Goal: Check status: Check status

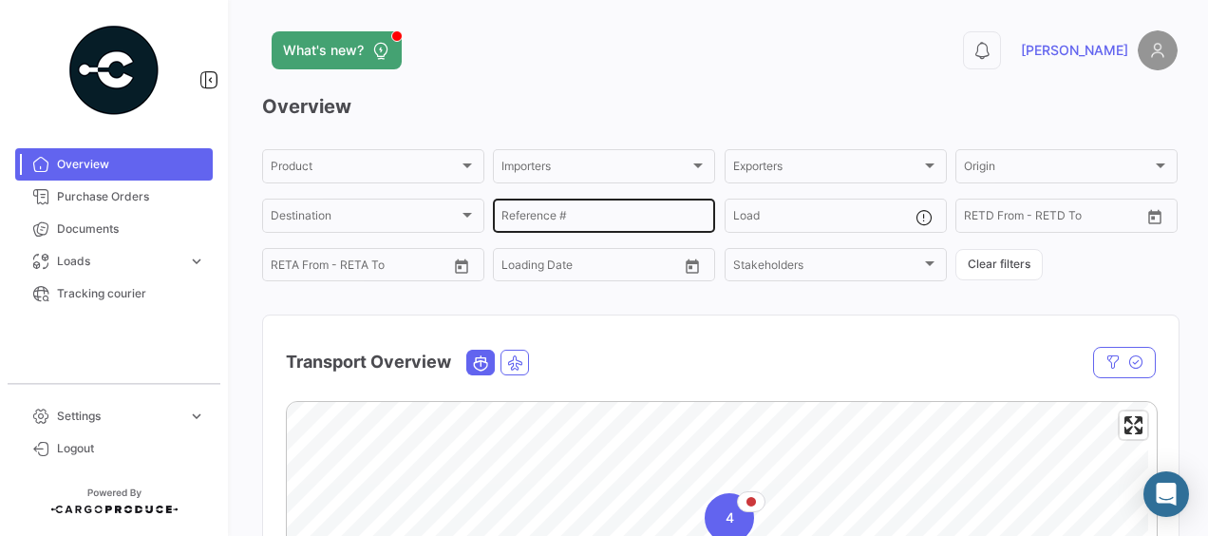
click at [615, 225] on input "Reference #" at bounding box center [603, 218] width 205 height 13
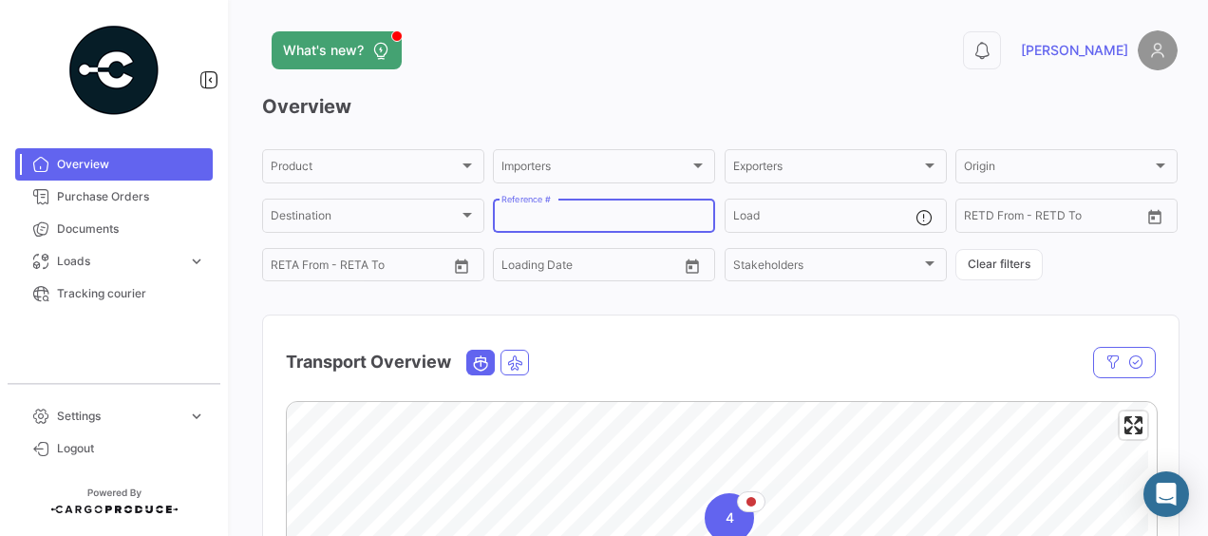
paste input "MMAU1384163"
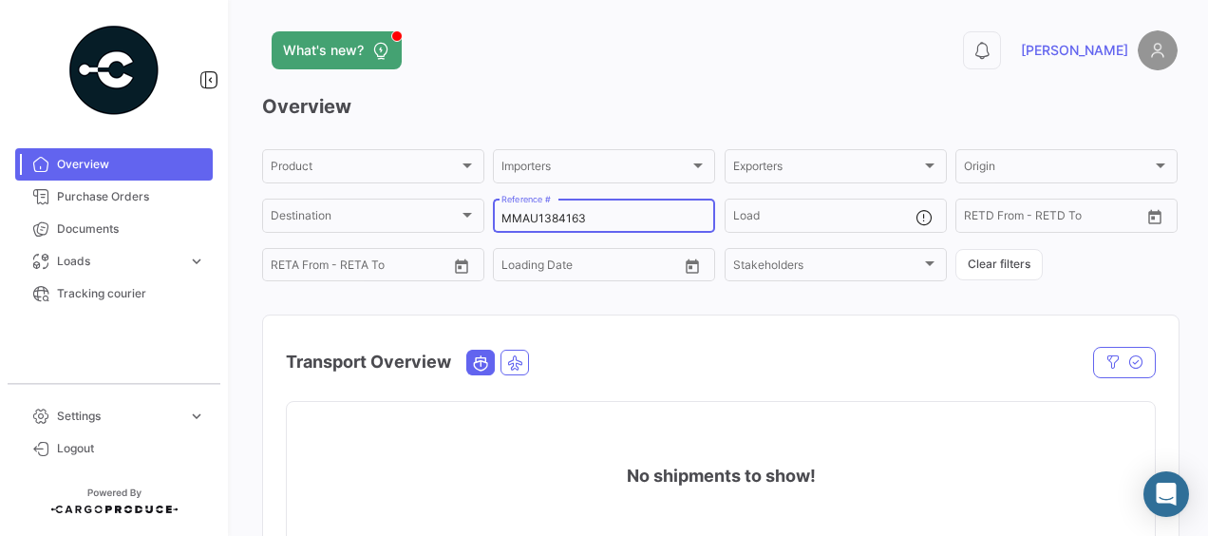
type input "MMAU1384163"
drag, startPoint x: 627, startPoint y: 210, endPoint x: 616, endPoint y: 215, distance: 11.5
click at [620, 214] on div "MMAU1384163 Reference #" at bounding box center [603, 214] width 205 height 37
drag, startPoint x: 608, startPoint y: 224, endPoint x: 383, endPoint y: 211, distance: 225.4
click at [383, 211] on div "Product Product Importers Importers Exporters Exporters Origin Origin Destinati…" at bounding box center [719, 215] width 915 height 138
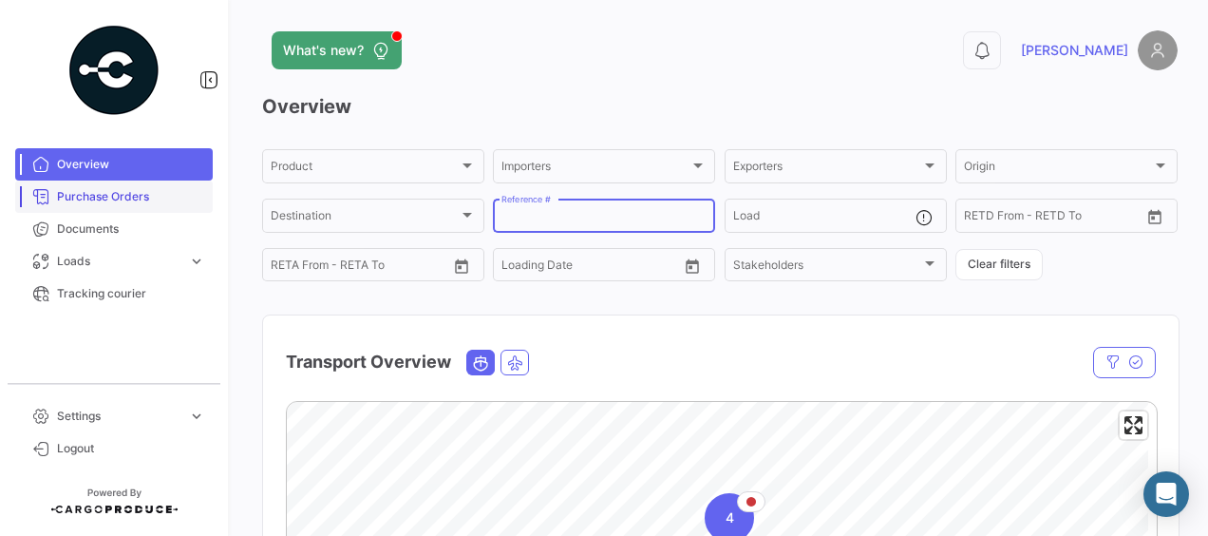
click at [146, 192] on span "Purchase Orders" at bounding box center [131, 196] width 148 height 17
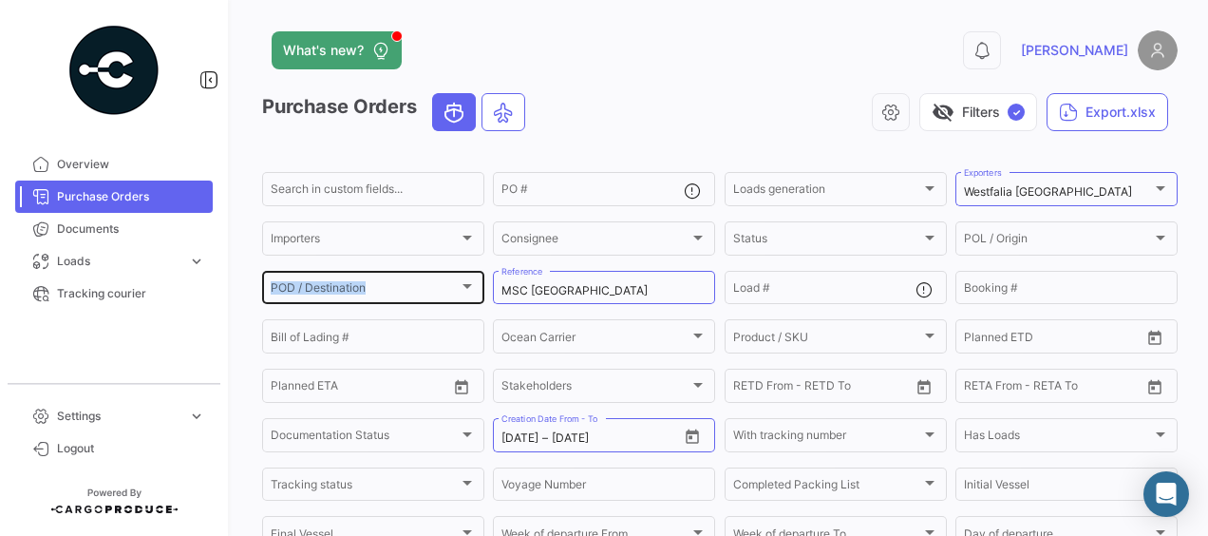
drag, startPoint x: 594, startPoint y: 283, endPoint x: 411, endPoint y: 293, distance: 183.6
click at [0, 0] on div "Search in custom fields... PO # Loads generation Loads generation Westfalia [GE…" at bounding box center [0, 0] width 0 height 0
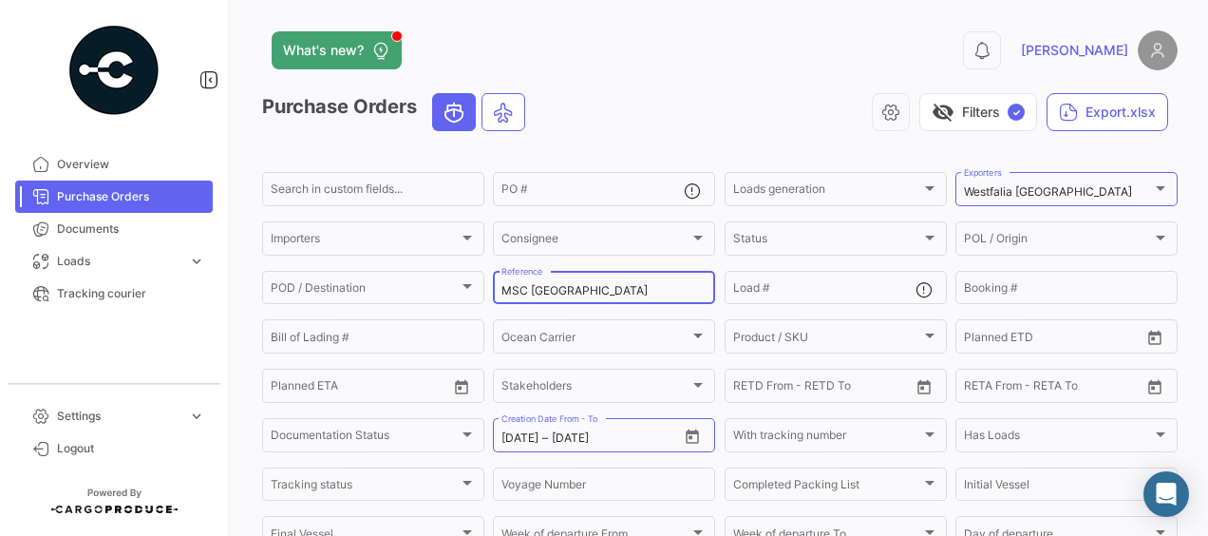
drag, startPoint x: 411, startPoint y: 293, endPoint x: 598, endPoint y: 299, distance: 187.2
click at [600, 297] on input "MSC [GEOGRAPHIC_DATA]" at bounding box center [603, 290] width 205 height 13
click at [594, 297] on input "MSC [GEOGRAPHIC_DATA]" at bounding box center [603, 290] width 205 height 13
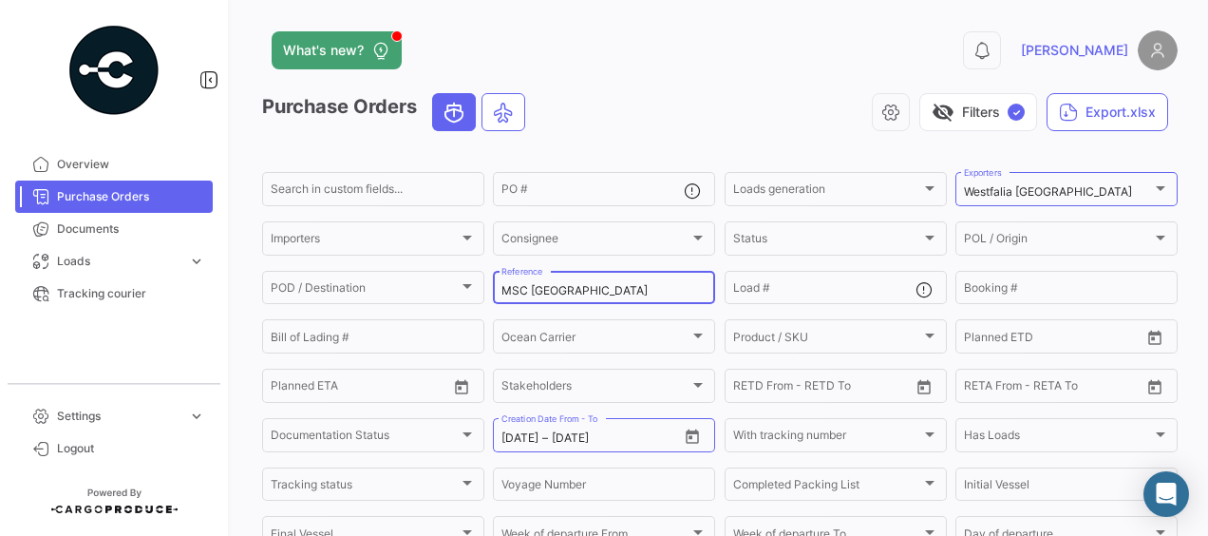
click at [552, 292] on input "MSC [GEOGRAPHIC_DATA]" at bounding box center [603, 290] width 205 height 13
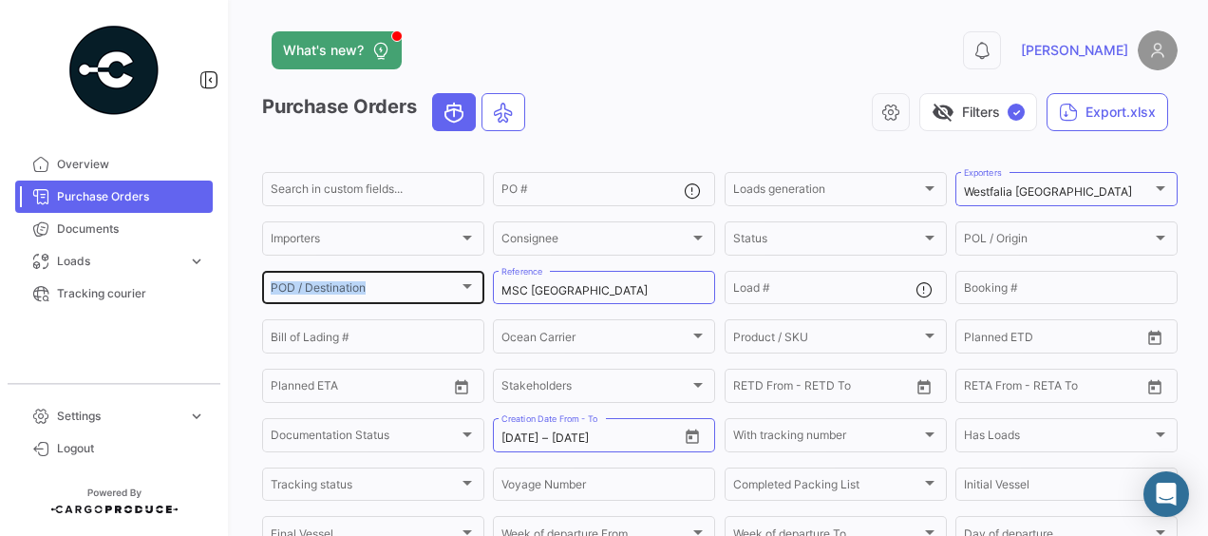
drag, startPoint x: 607, startPoint y: 301, endPoint x: 435, endPoint y: 295, distance: 172.0
click at [0, 0] on div "Search in custom fields... PO # Loads generation Loads generation Westfalia [GE…" at bounding box center [0, 0] width 0 height 0
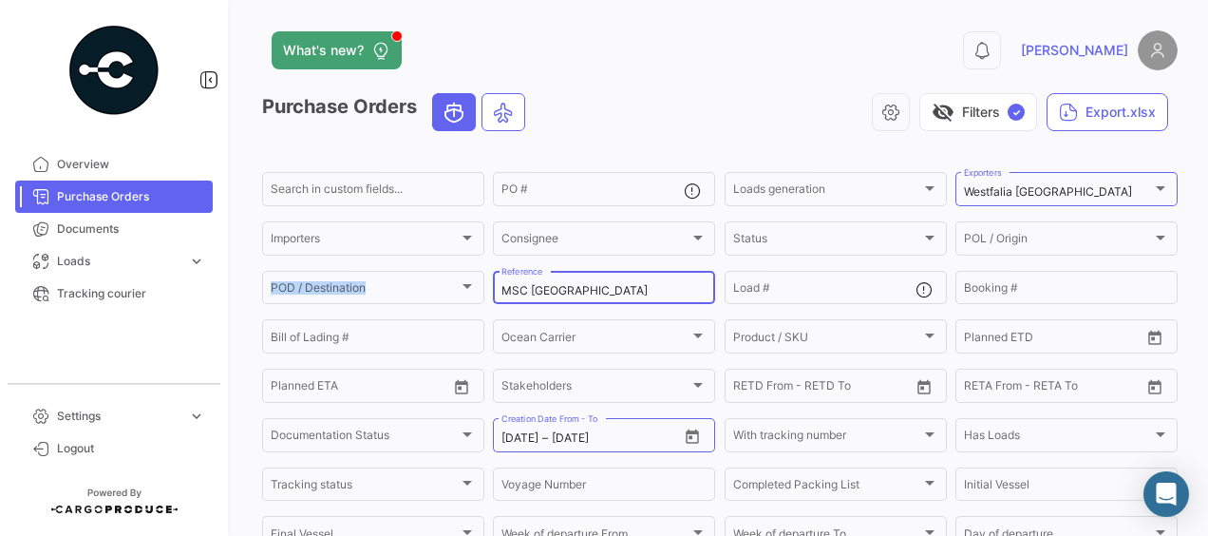
click at [594, 296] on input "MSC [GEOGRAPHIC_DATA]" at bounding box center [603, 290] width 205 height 13
drag, startPoint x: 616, startPoint y: 292, endPoint x: 456, endPoint y: 297, distance: 160.5
click at [0, 0] on div "Search in custom fields... PO # Loads generation Loads generation Westfalia [GE…" at bounding box center [0, 0] width 0 height 0
paste input "One Responsibility"
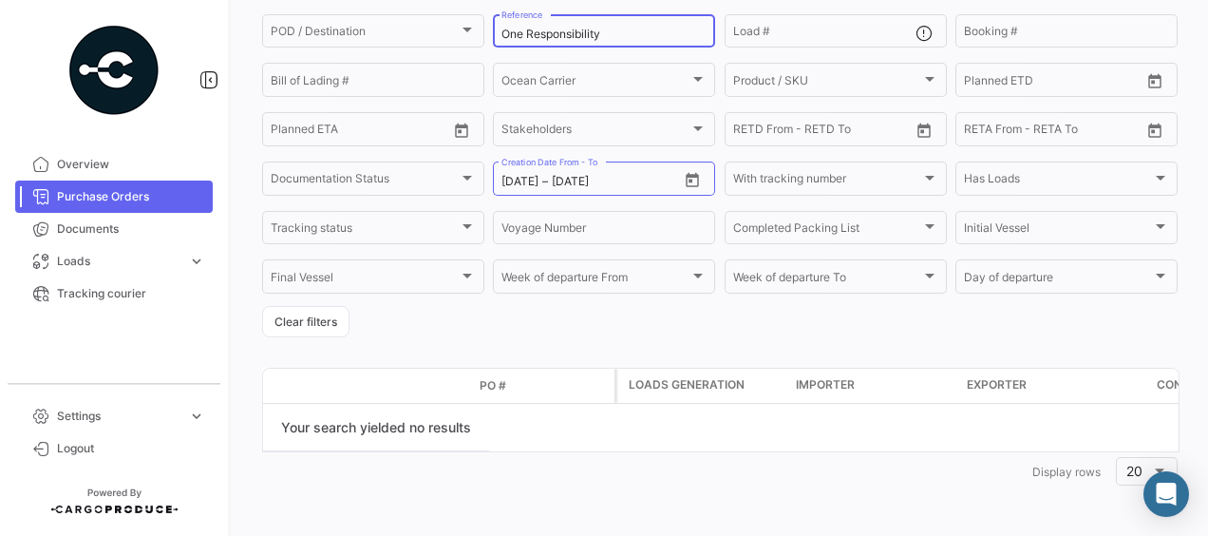
scroll to position [70, 0]
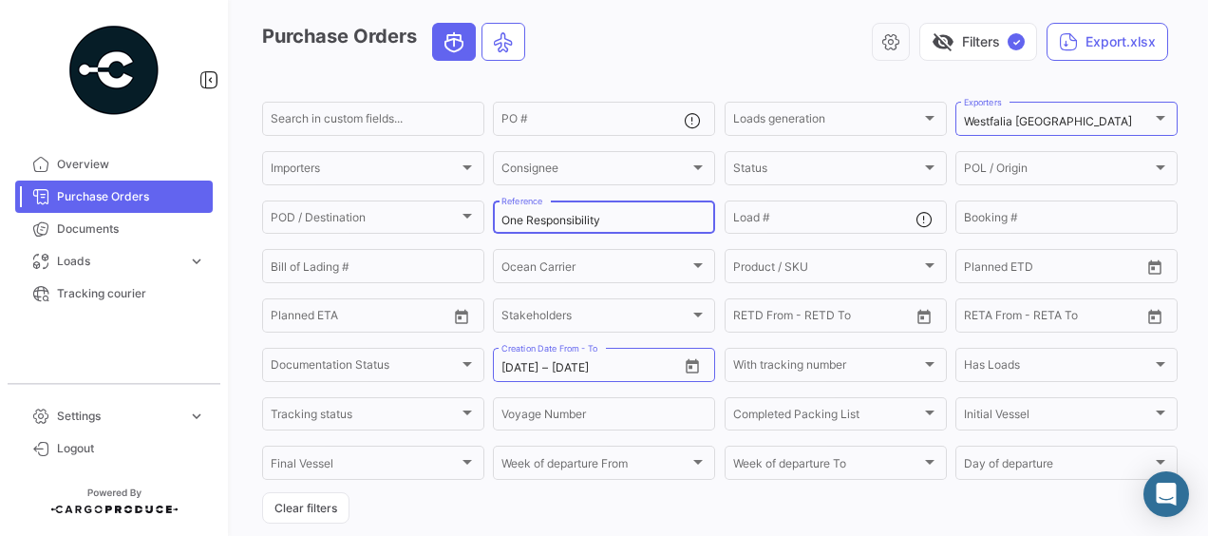
type input "One Responsibility"
drag, startPoint x: 625, startPoint y: 213, endPoint x: 361, endPoint y: 224, distance: 264.2
click at [0, 0] on div "Search in custom fields... PO # Loads generation Loads generation Westfalia [GE…" at bounding box center [0, 0] width 0 height 0
drag, startPoint x: 361, startPoint y: 224, endPoint x: 610, endPoint y: 225, distance: 248.8
click at [610, 225] on input "One Responsibility" at bounding box center [603, 220] width 205 height 13
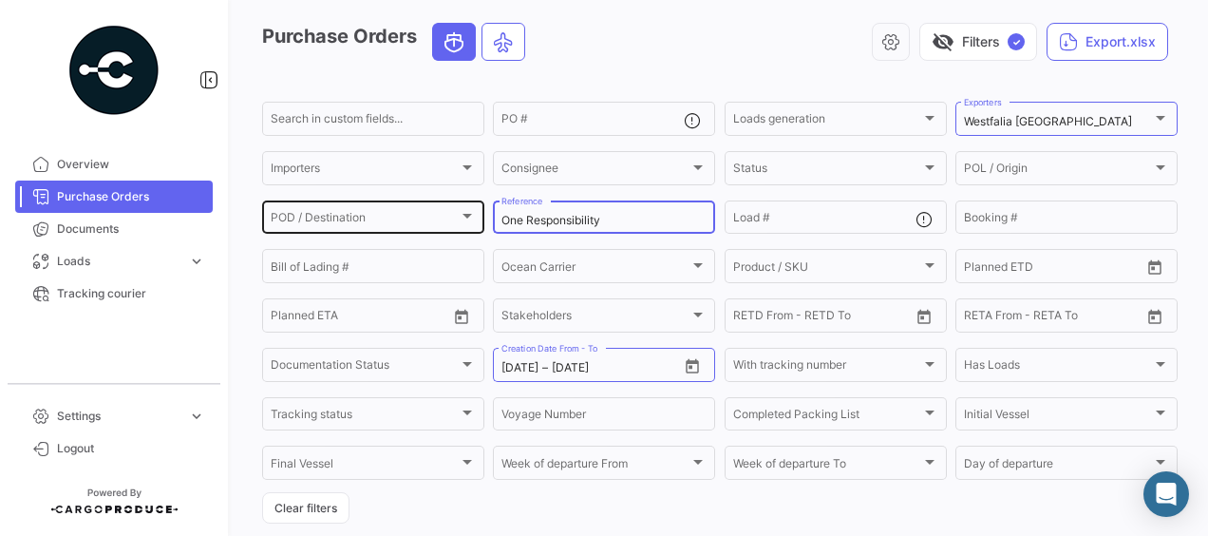
drag, startPoint x: 615, startPoint y: 225, endPoint x: 386, endPoint y: 214, distance: 230.1
click at [0, 0] on div "Search in custom fields... PO # Loads generation Loads generation Westfalia [GE…" at bounding box center [0, 0] width 0 height 0
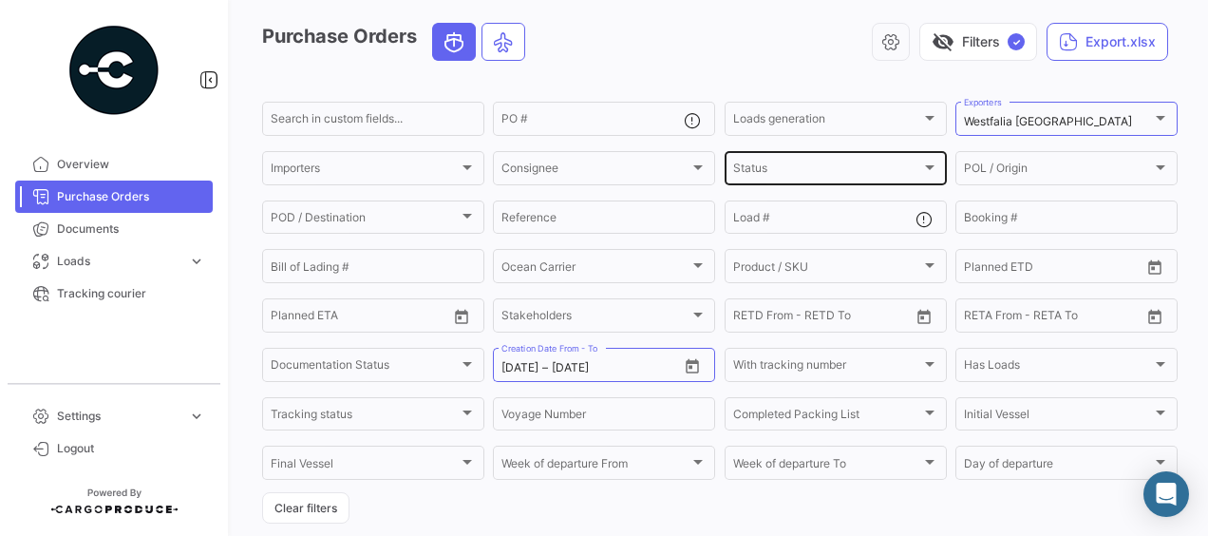
click at [820, 172] on div "Status" at bounding box center [827, 170] width 188 height 13
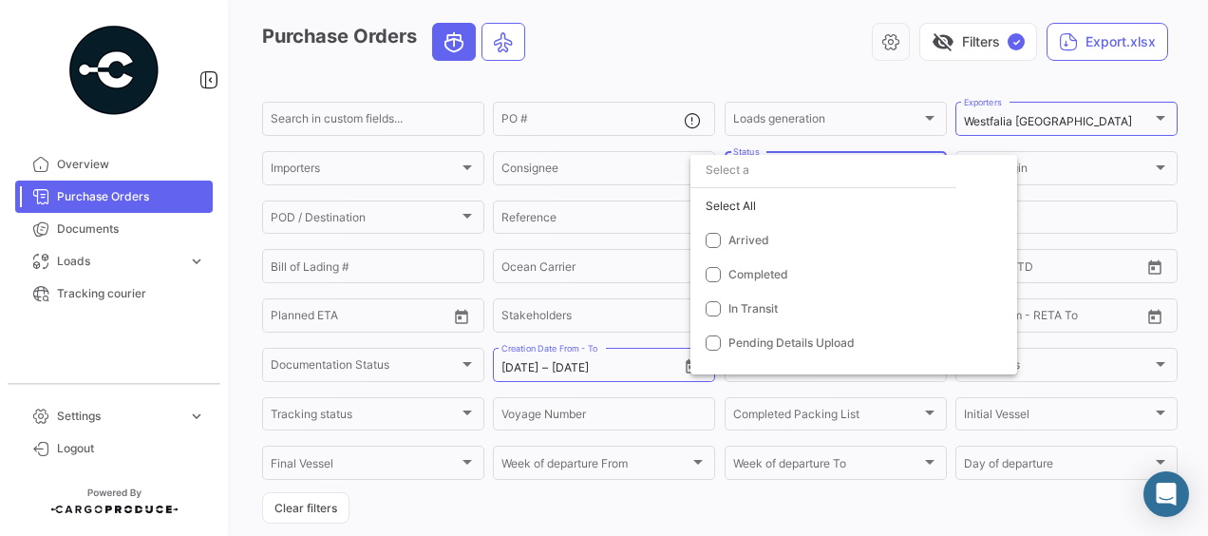
click at [820, 160] on input "dropdown search" at bounding box center [823, 170] width 266 height 34
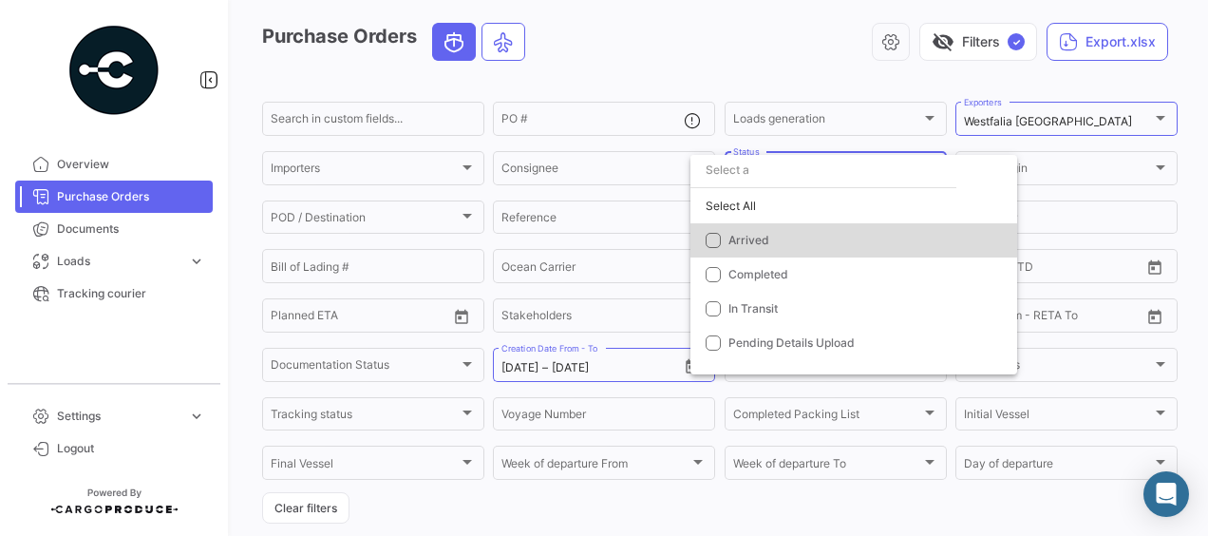
click at [758, 243] on span "Arrived" at bounding box center [748, 240] width 41 height 14
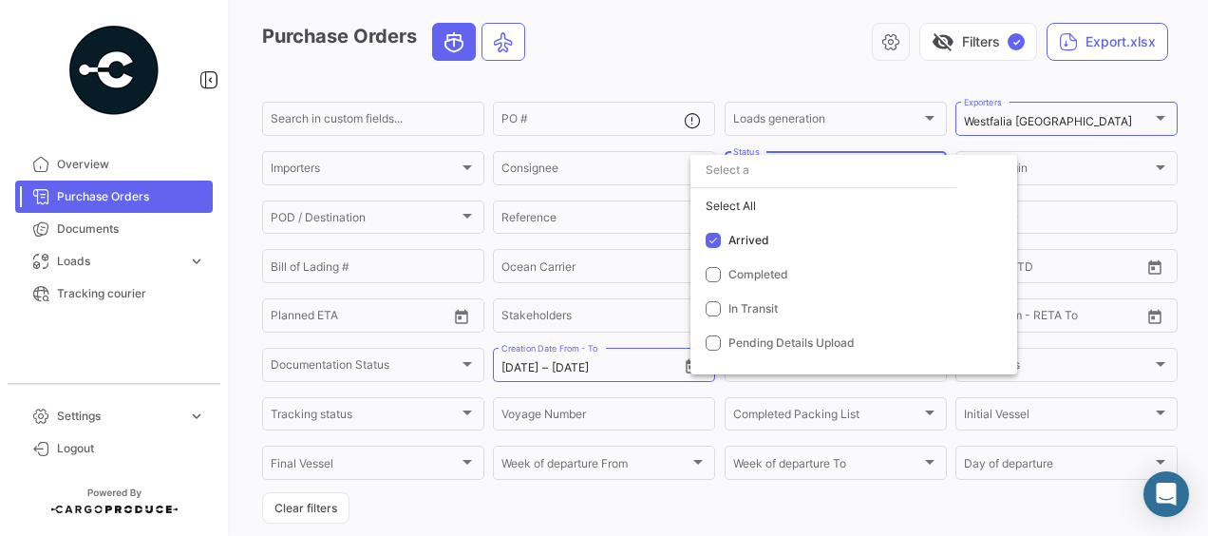
click at [574, 213] on div at bounding box center [604, 268] width 1208 height 536
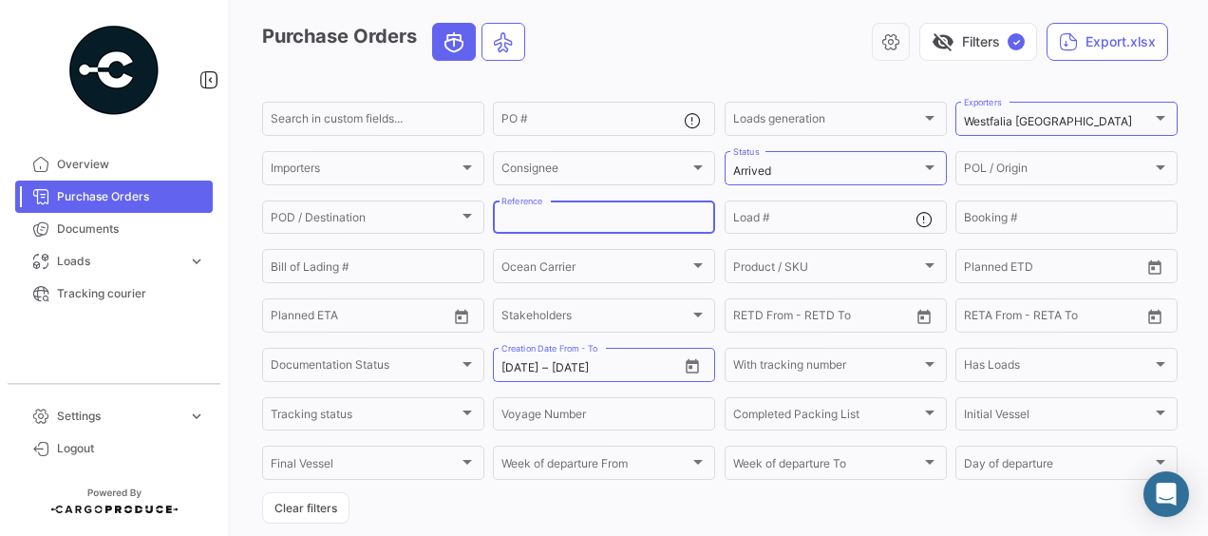
click at [537, 224] on input "Reference" at bounding box center [603, 220] width 205 height 13
paste input "MMAU1384163"
type input "MMAU1384163"
click at [824, 173] on div "Arrived" at bounding box center [827, 170] width 188 height 13
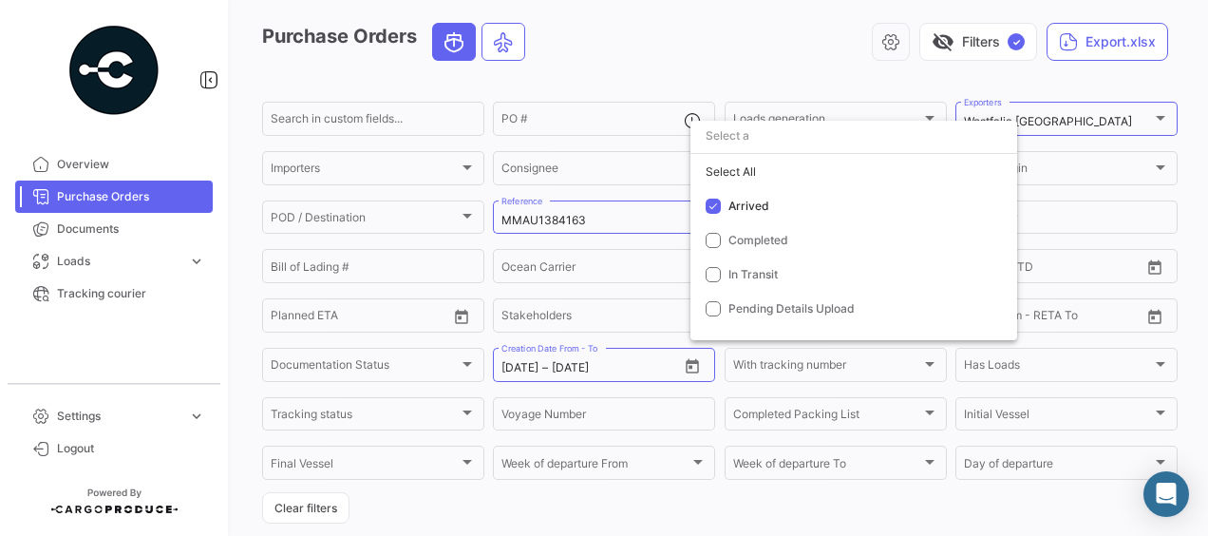
click at [628, 213] on div at bounding box center [604, 268] width 1208 height 536
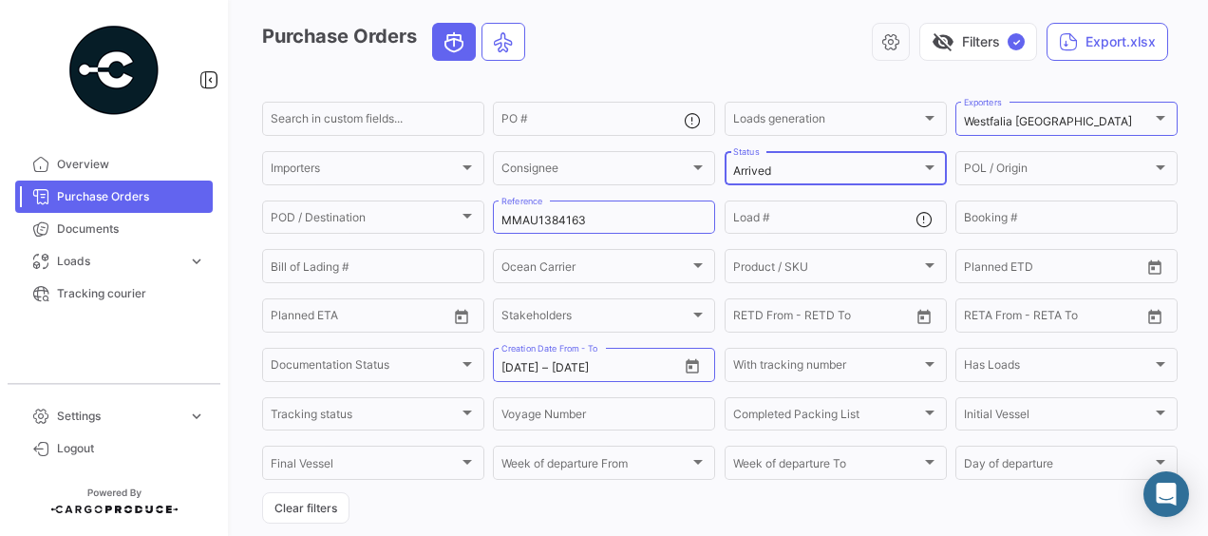
click at [775, 168] on div "Arrived" at bounding box center [827, 170] width 188 height 13
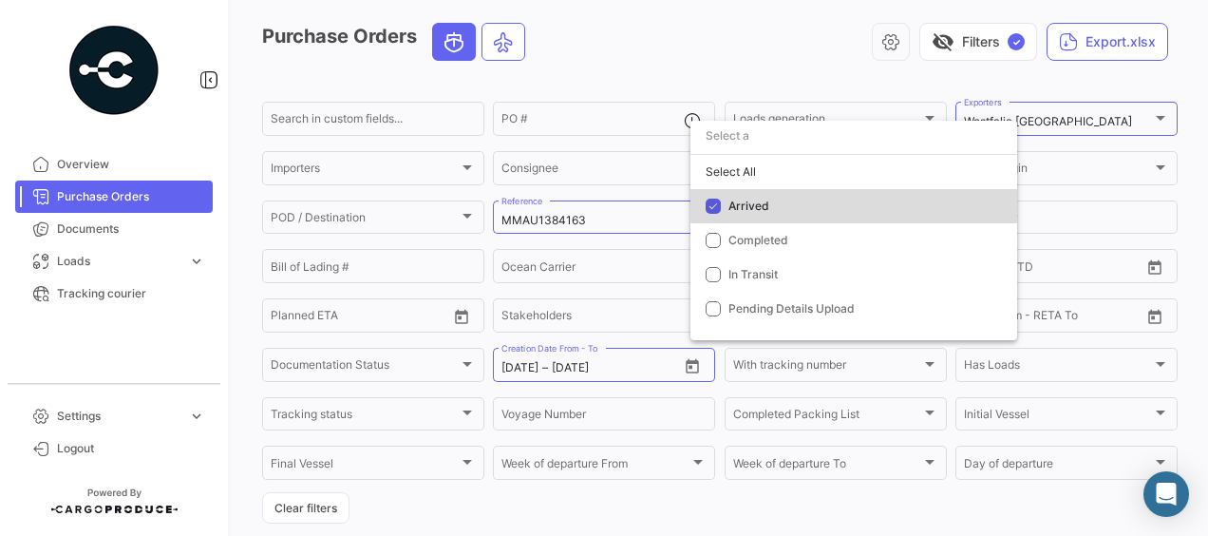
click at [756, 198] on span "Arrived" at bounding box center [861, 206] width 266 height 17
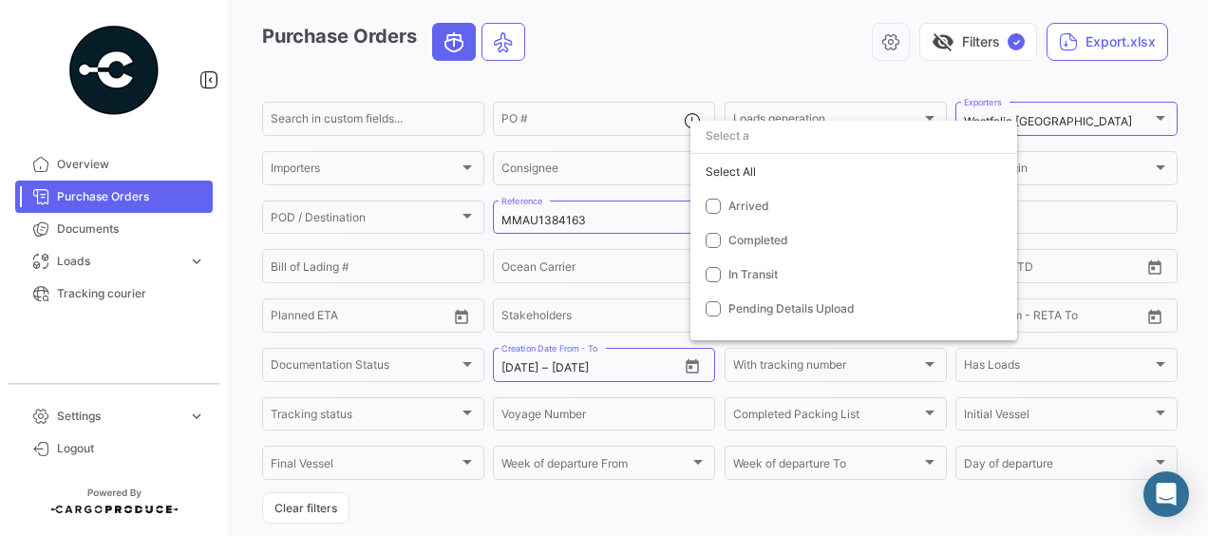
click at [586, 239] on div at bounding box center [604, 268] width 1208 height 536
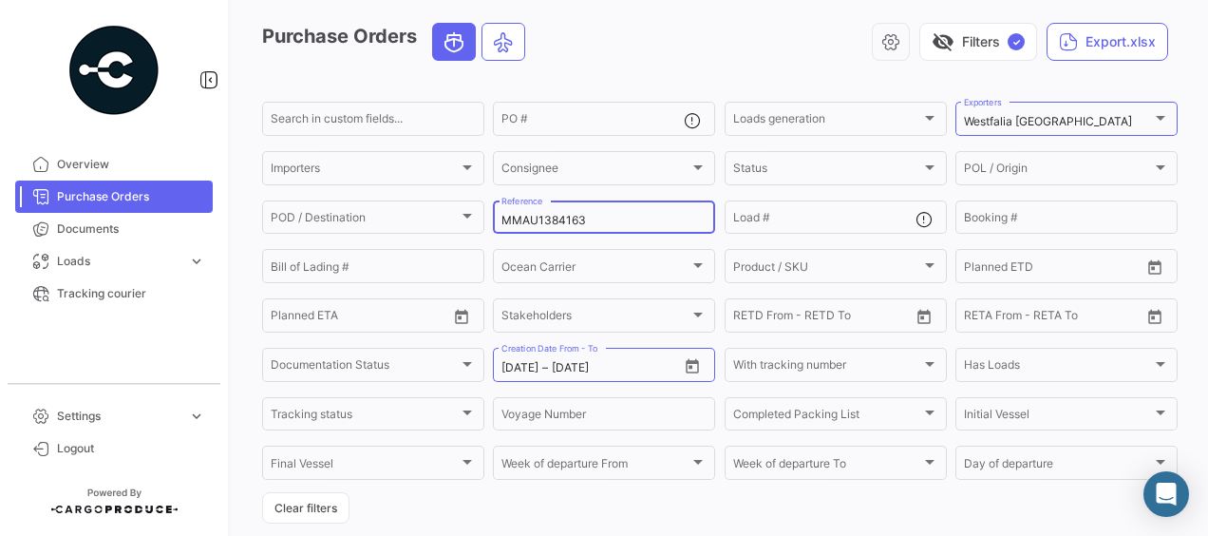
click at [590, 217] on input "MMAU1384163" at bounding box center [603, 220] width 205 height 13
drag, startPoint x: 590, startPoint y: 217, endPoint x: 383, endPoint y: 219, distance: 207.0
click at [0, 0] on div "Search in custom fields... PO # Loads generation Loads generation Westfalia [GE…" at bounding box center [0, 0] width 0 height 0
click at [563, 219] on input "Reference" at bounding box center [603, 220] width 205 height 13
paste input "72683 WFUK"
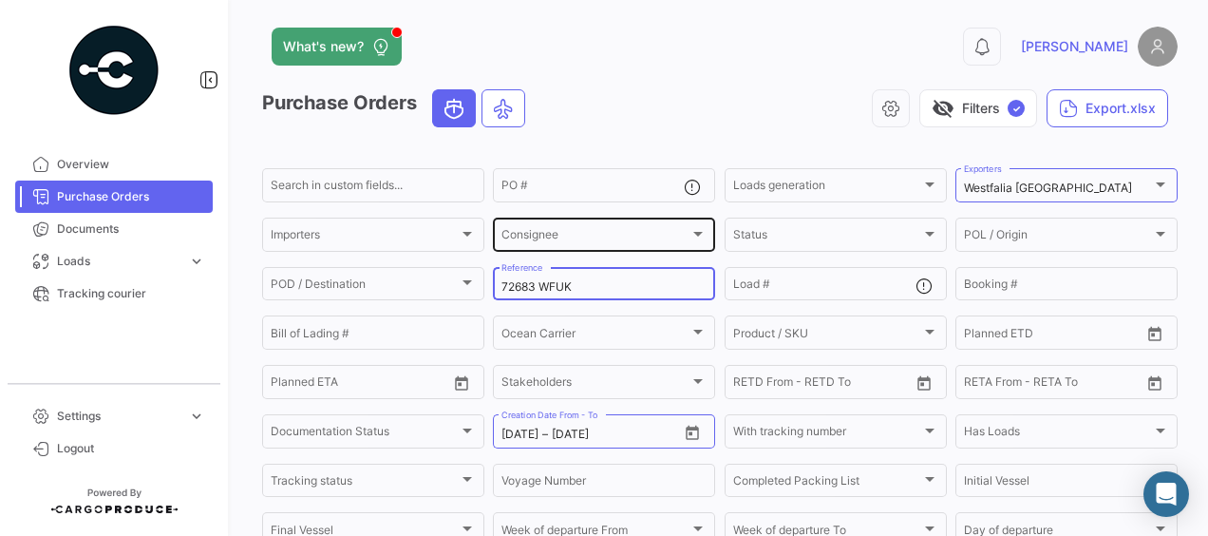
scroll to position [0, 0]
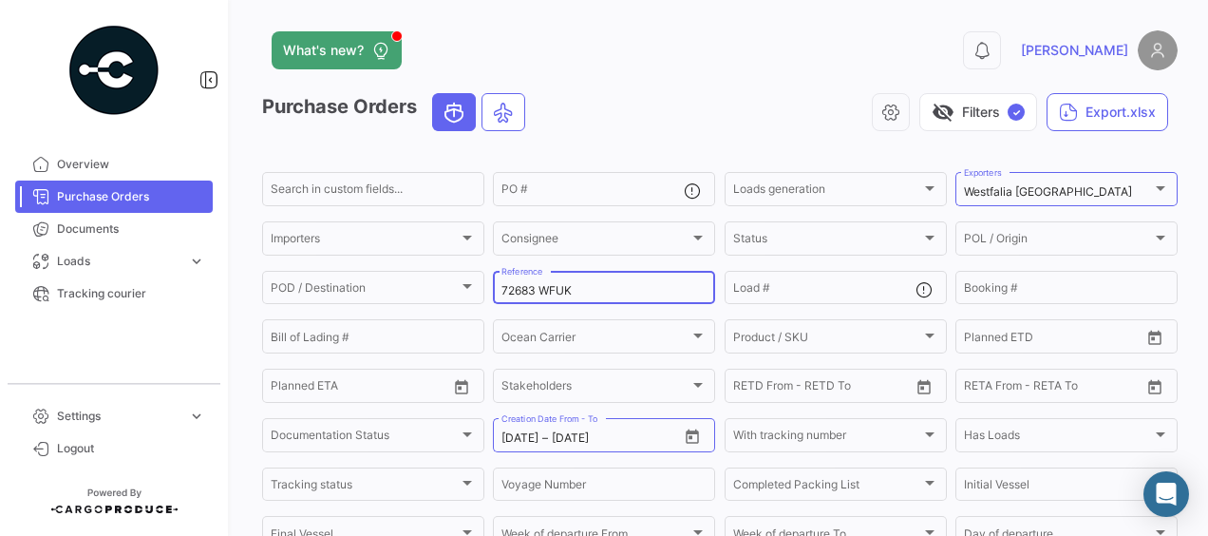
type input "72683 WFUK"
drag, startPoint x: 600, startPoint y: 283, endPoint x: 349, endPoint y: 268, distance: 251.1
click at [350, 268] on form "Search in custom fields... PO # Loads generation Loads generation Westfalia [GE…" at bounding box center [719, 381] width 915 height 424
drag, startPoint x: 349, startPoint y: 268, endPoint x: 575, endPoint y: 292, distance: 227.3
click at [574, 292] on input "72683 WFUK" at bounding box center [603, 290] width 205 height 13
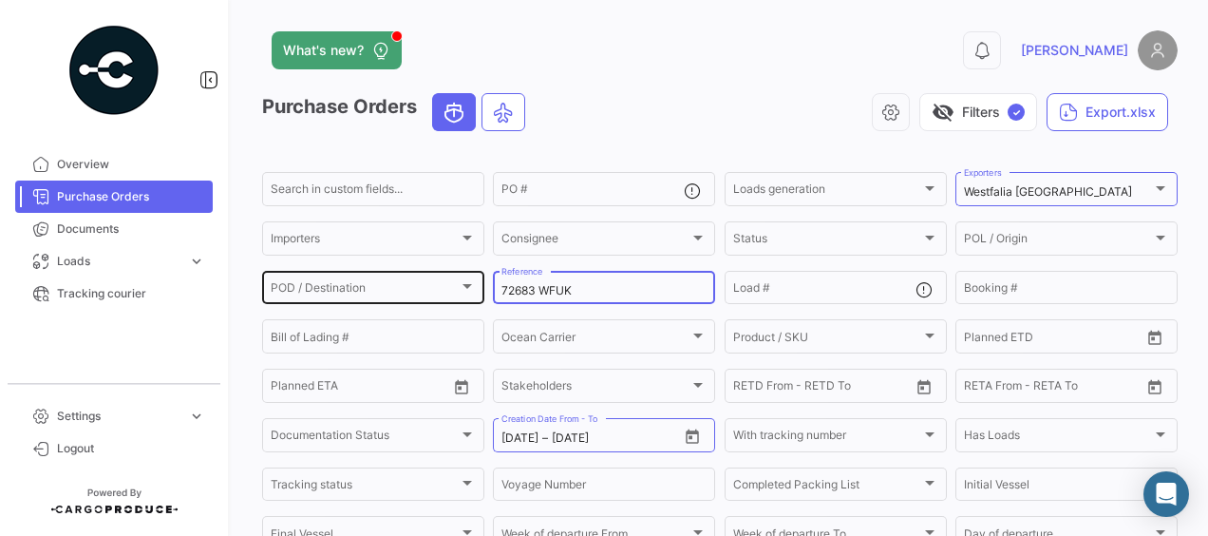
drag, startPoint x: 584, startPoint y: 292, endPoint x: 360, endPoint y: 285, distance: 224.2
click at [0, 0] on div "Search in custom fields... PO # Loads generation Loads generation Westfalia [GE…" at bounding box center [0, 0] width 0 height 0
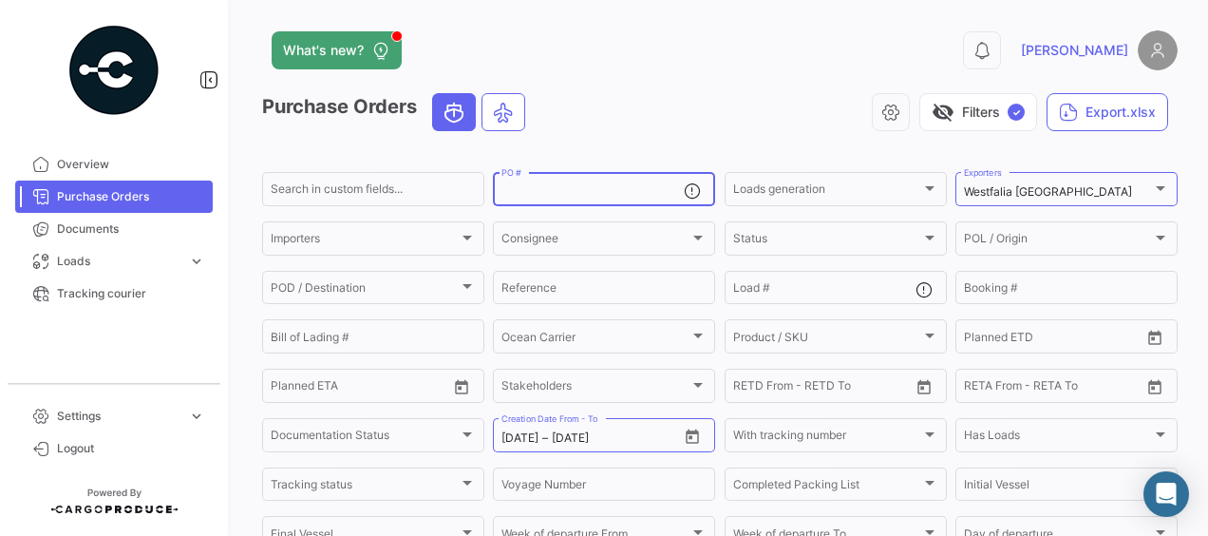
click at [535, 189] on input "PO #" at bounding box center [592, 191] width 182 height 13
paste input "72683 WFUK"
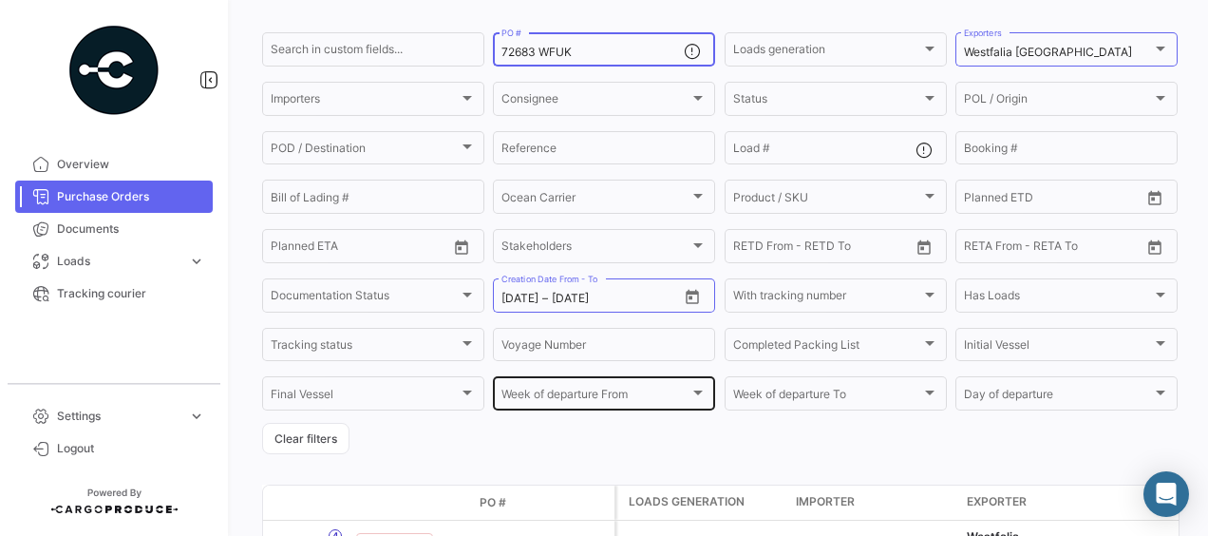
scroll to position [270, 0]
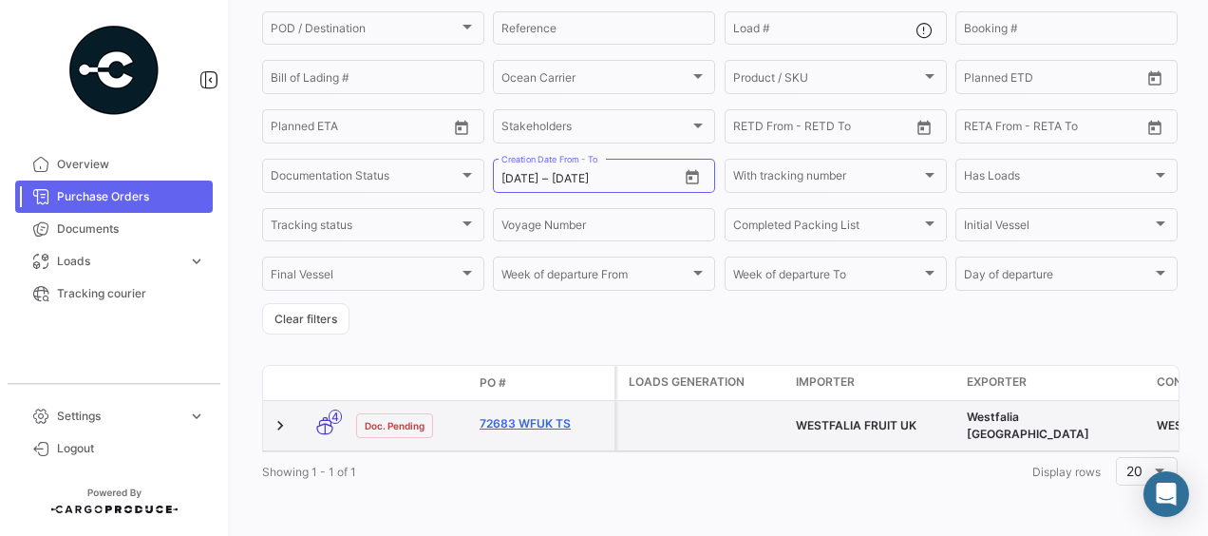
type input "72683 WFUK"
click at [532, 415] on link "72683 WFUK TS" at bounding box center [543, 423] width 127 height 17
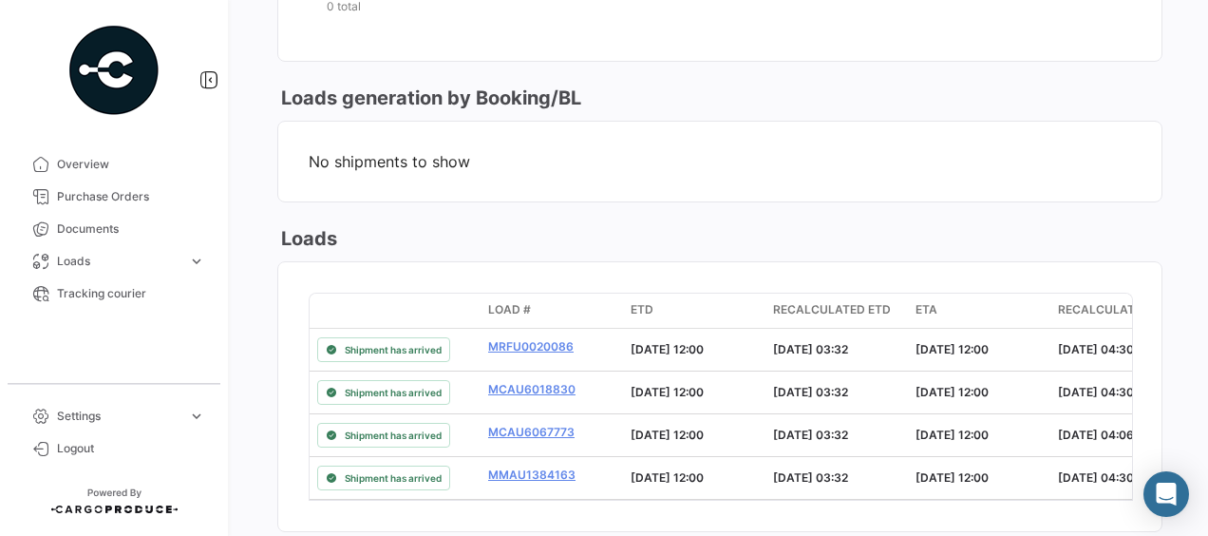
scroll to position [1139, 0]
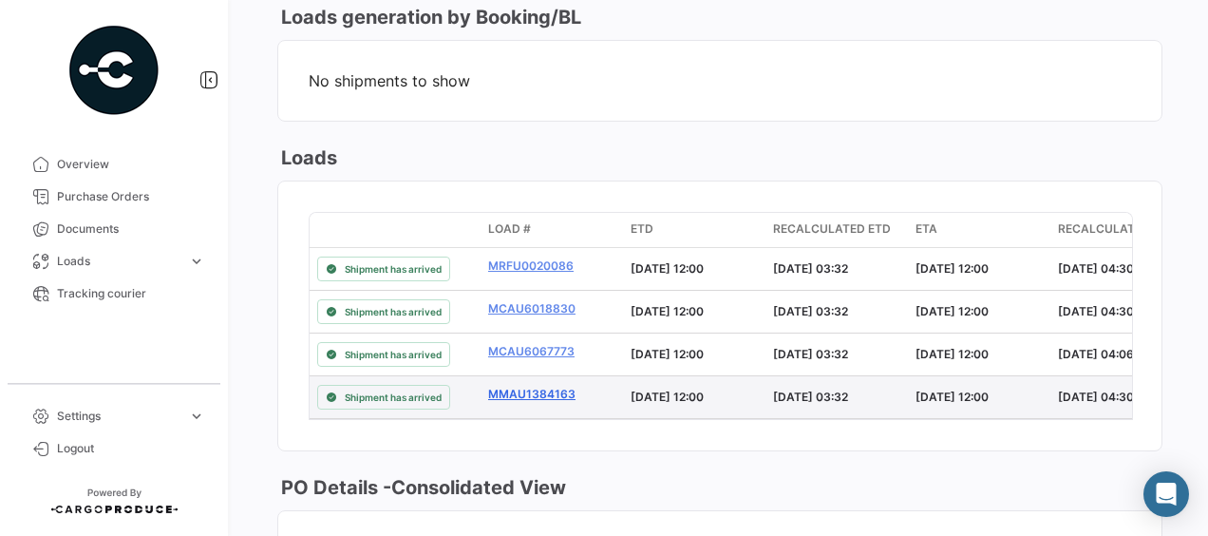
click at [543, 386] on link "MMAU1384163" at bounding box center [551, 394] width 127 height 17
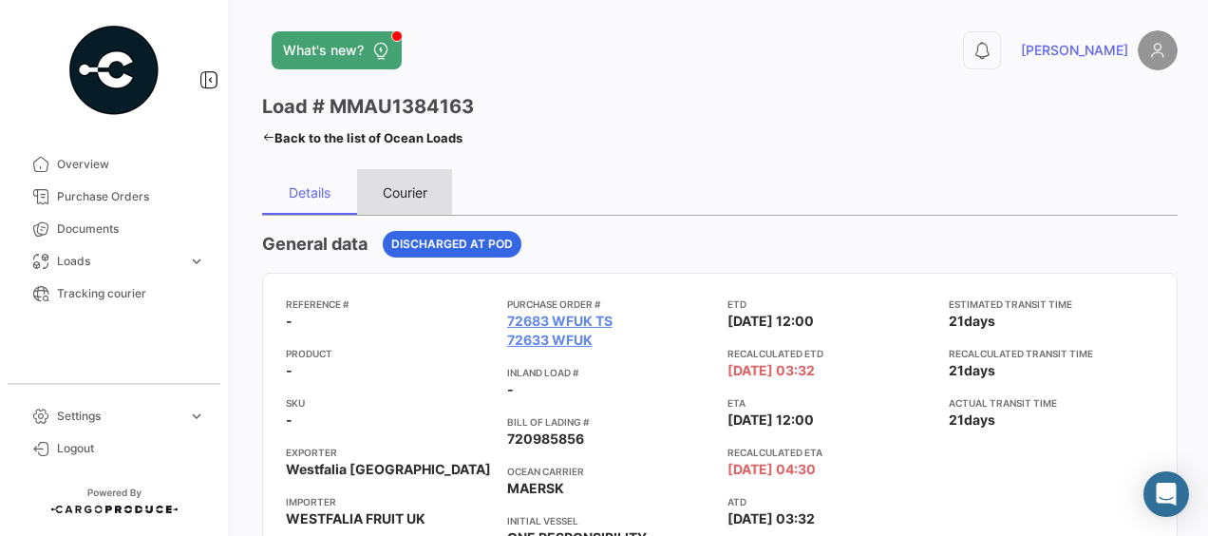
click at [398, 201] on div "Courier" at bounding box center [404, 192] width 95 height 46
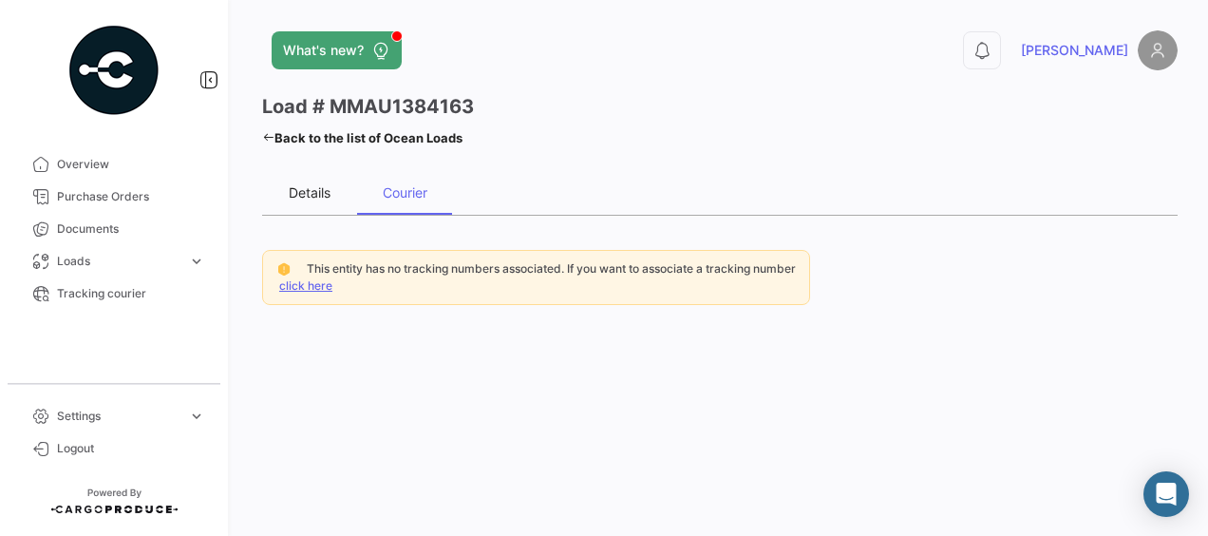
click at [313, 199] on div "Details" at bounding box center [310, 192] width 42 height 16
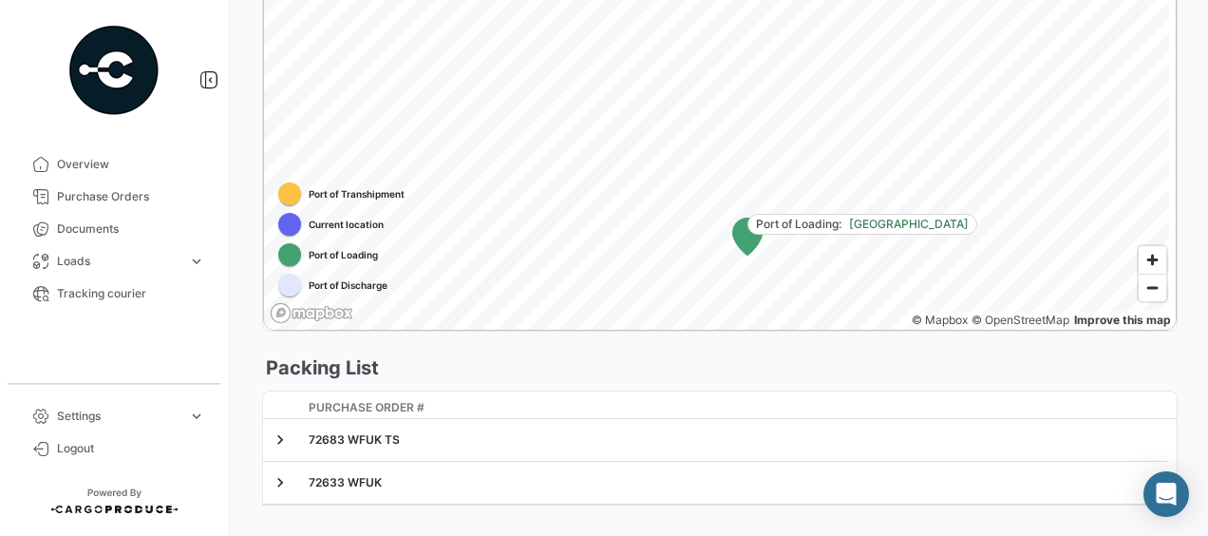
scroll to position [1269, 0]
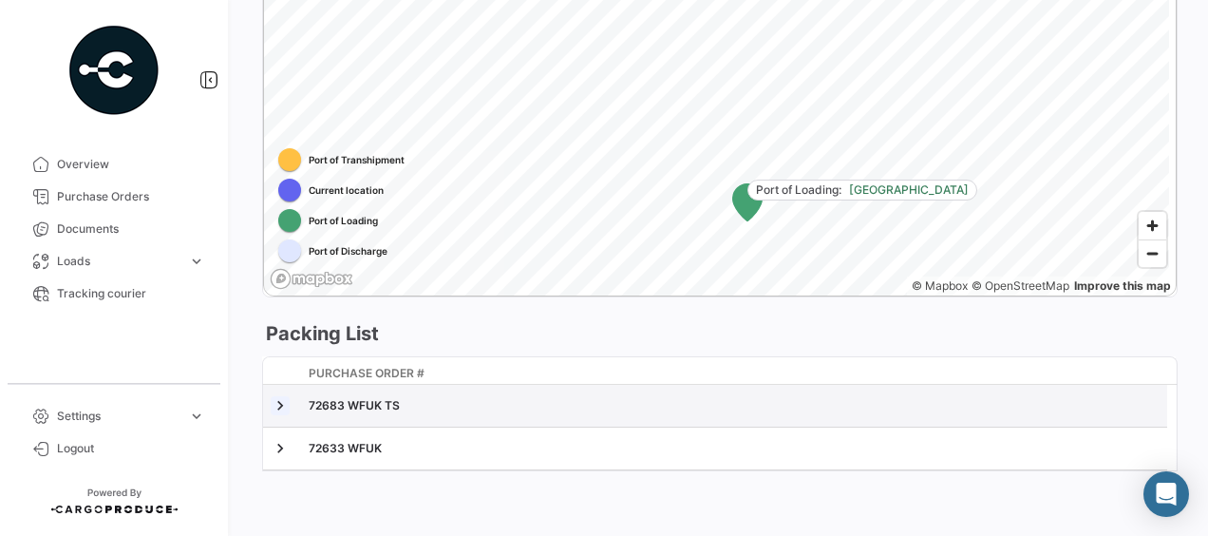
click at [287, 405] on link at bounding box center [280, 405] width 19 height 19
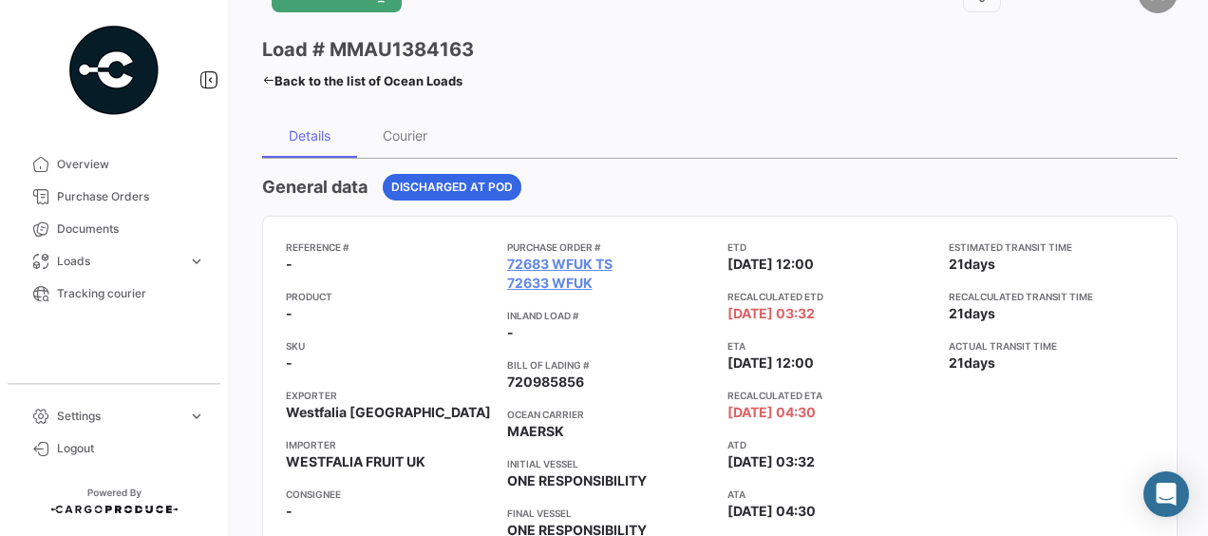
scroll to position [0, 0]
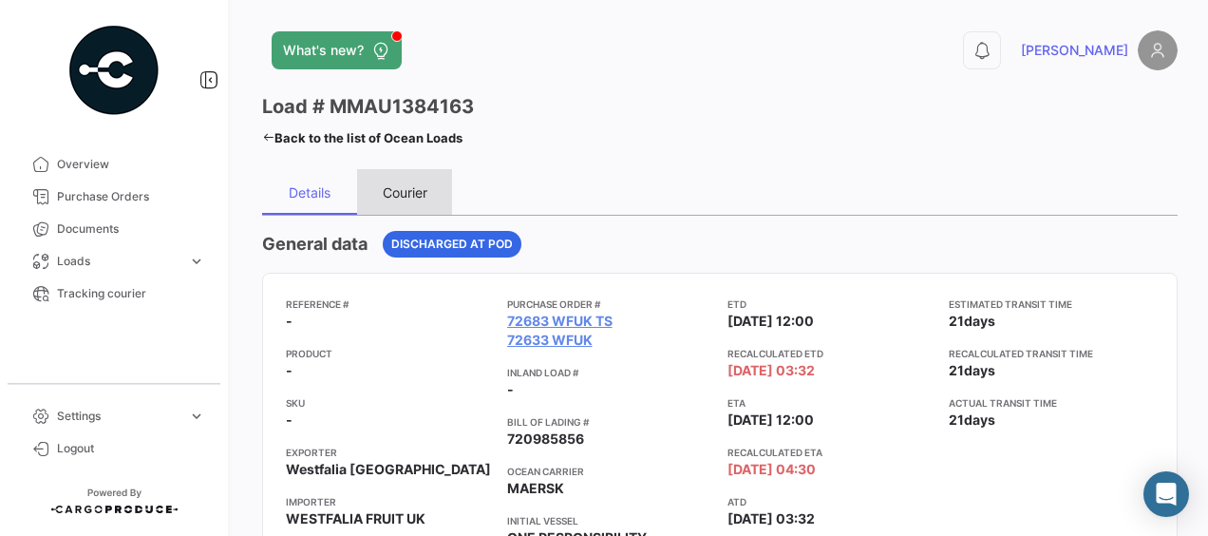
click at [410, 187] on div "Courier" at bounding box center [405, 192] width 45 height 16
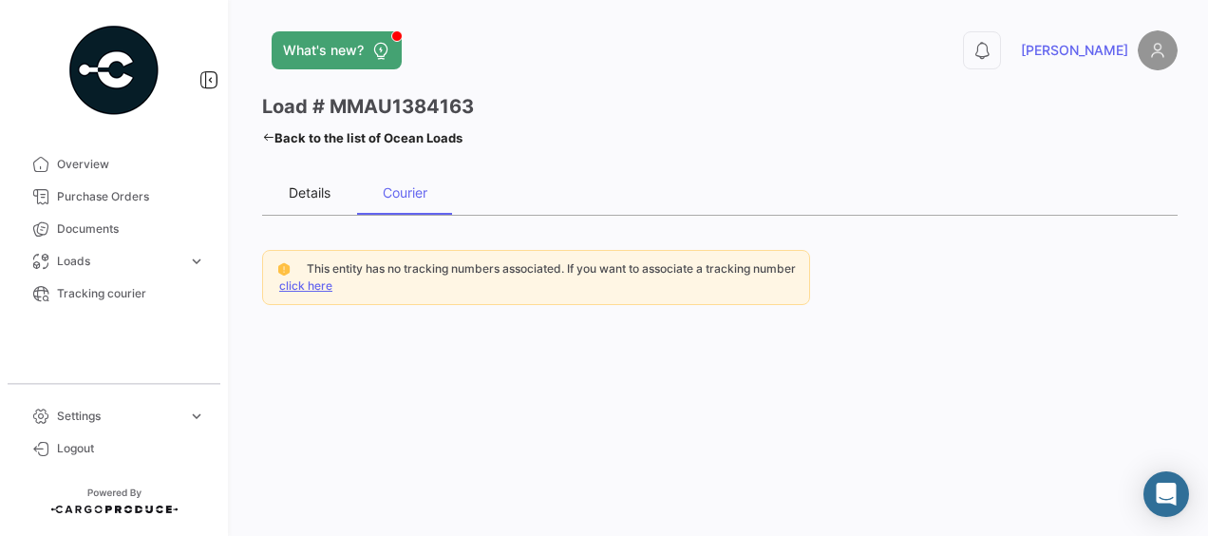
click at [315, 186] on div "Details" at bounding box center [310, 192] width 42 height 16
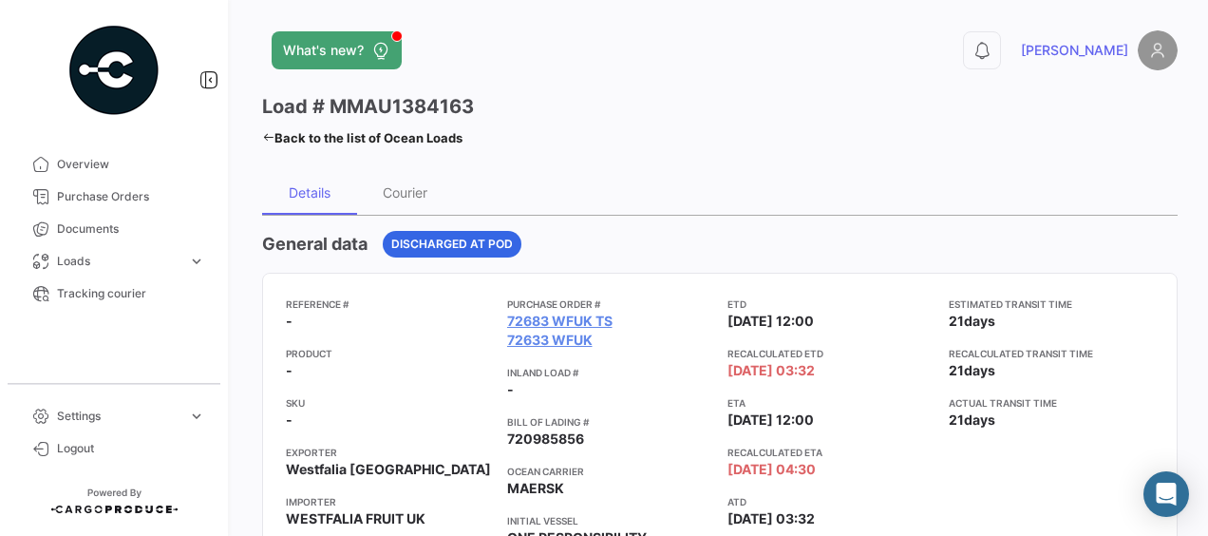
click at [421, 97] on h3 "Load # MMAU1384163" at bounding box center [368, 106] width 212 height 27
copy h3 "MMAU1384163"
